Goal: Information Seeking & Learning: Learn about a topic

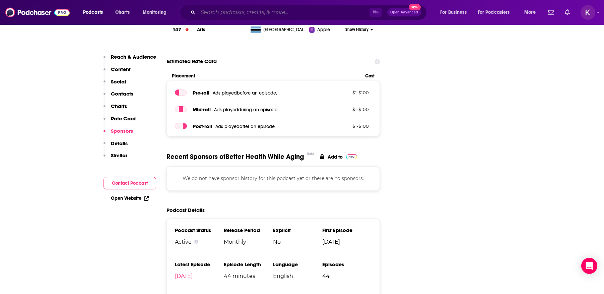
click at [247, 15] on input "Search podcasts, credits, & more..." at bounding box center [283, 12] width 171 height 11
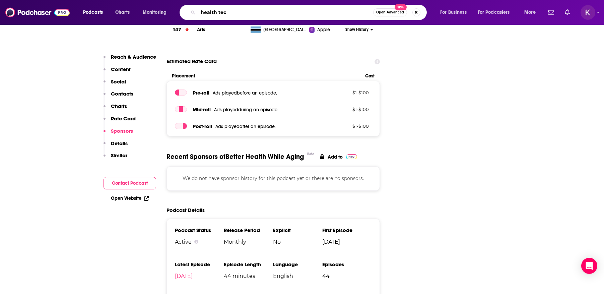
type input "health tech"
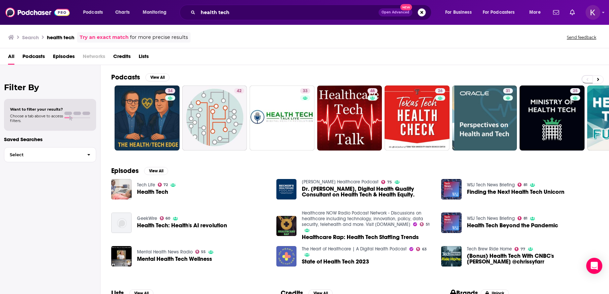
click at [35, 59] on span "Podcasts" at bounding box center [33, 58] width 22 height 14
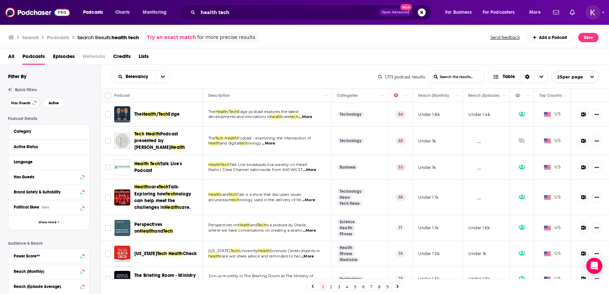
click at [19, 104] on span "Has Guests" at bounding box center [20, 103] width 19 height 4
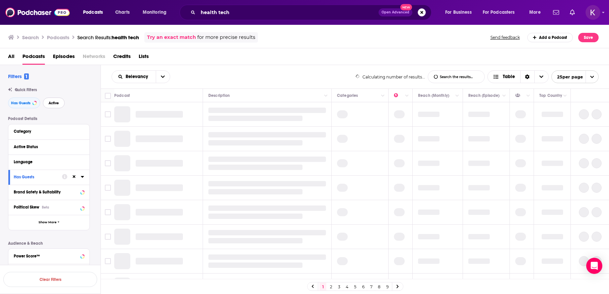
click at [48, 103] on button "Active" at bounding box center [54, 102] width 22 height 11
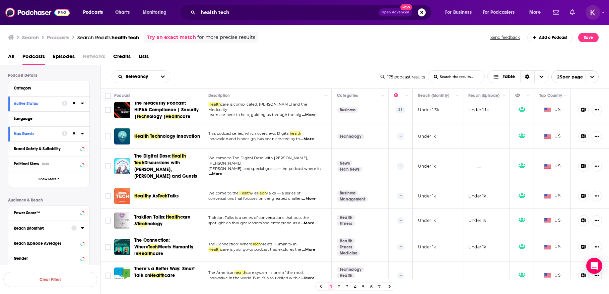
scroll to position [52, 0]
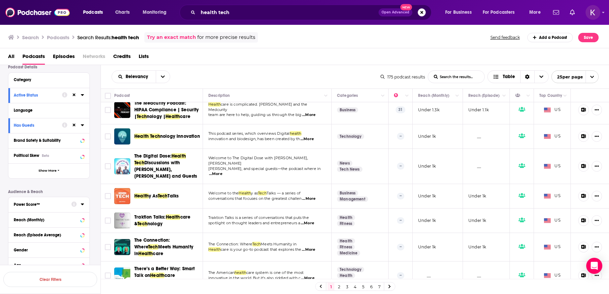
click at [83, 203] on icon at bounding box center [82, 204] width 3 height 2
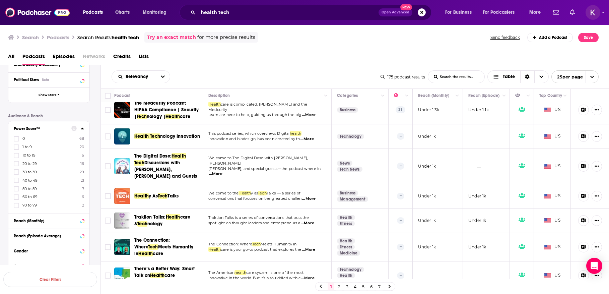
scroll to position [128, 0]
click at [16, 204] on icon at bounding box center [16, 204] width 4 height 3
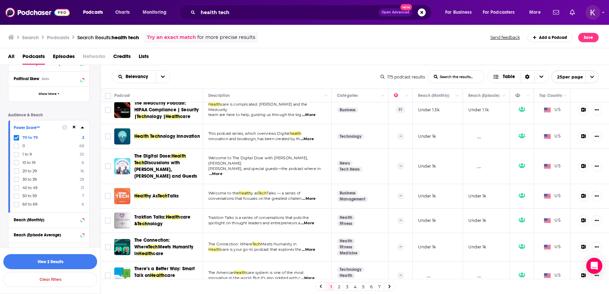
click at [14, 207] on div "Power Score™ 70 to 79 2 0 68 1 to 9 20 10 to 19 6 20 to 29 16 30 to 39 29 40 to…" at bounding box center [48, 166] width 81 height 92
click at [15, 205] on icon at bounding box center [16, 204] width 4 height 3
click at [15, 204] on icon at bounding box center [16, 204] width 4 height 3
click at [15, 204] on icon at bounding box center [16, 204] width 4 height 4
click at [51, 261] on button "View 36 Results" at bounding box center [50, 261] width 94 height 15
